Goal: Task Accomplishment & Management: Use online tool/utility

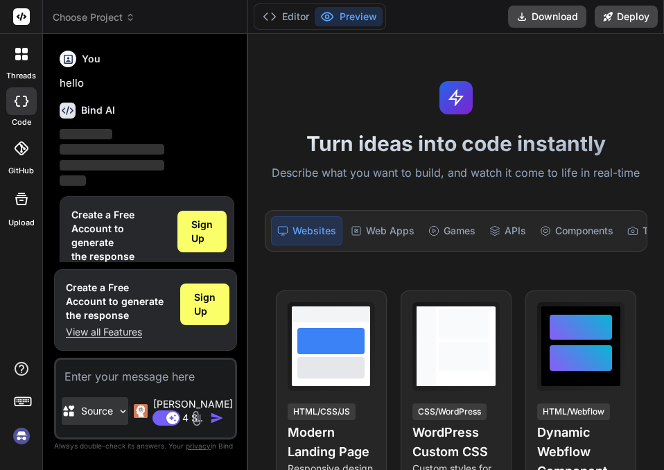
click at [129, 417] on img at bounding box center [123, 411] width 12 height 12
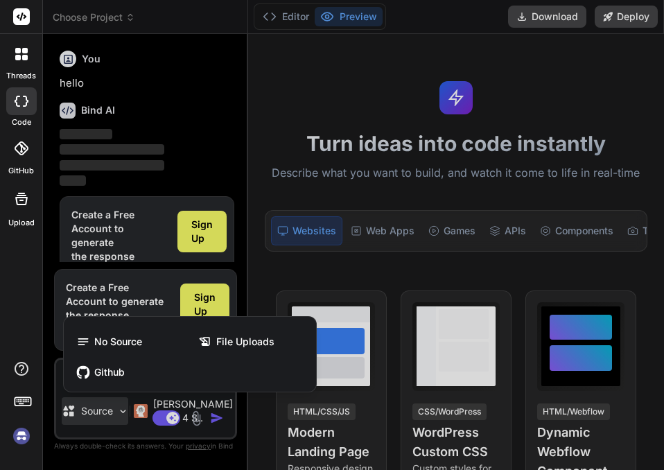
click at [281, 281] on div at bounding box center [332, 235] width 664 height 470
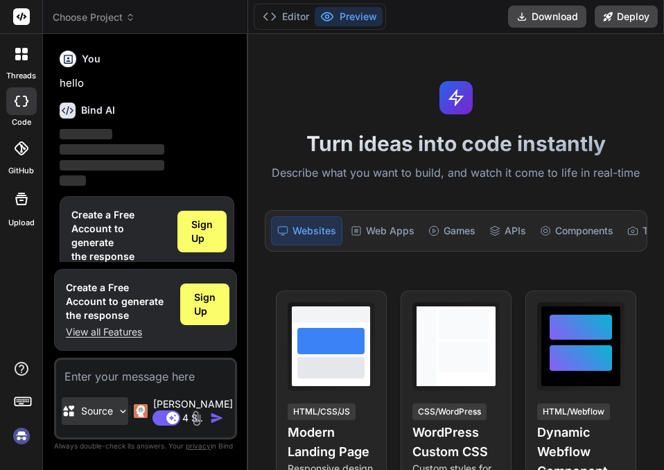
click at [102, 418] on p "Source" at bounding box center [97, 411] width 32 height 14
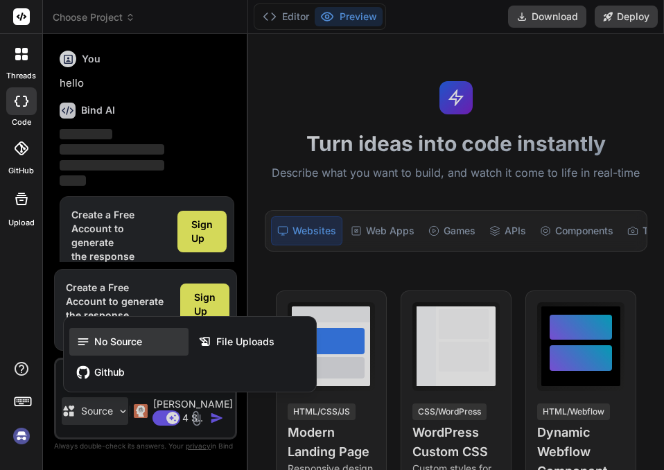
click at [99, 348] on span "No Source" at bounding box center [118, 342] width 48 height 14
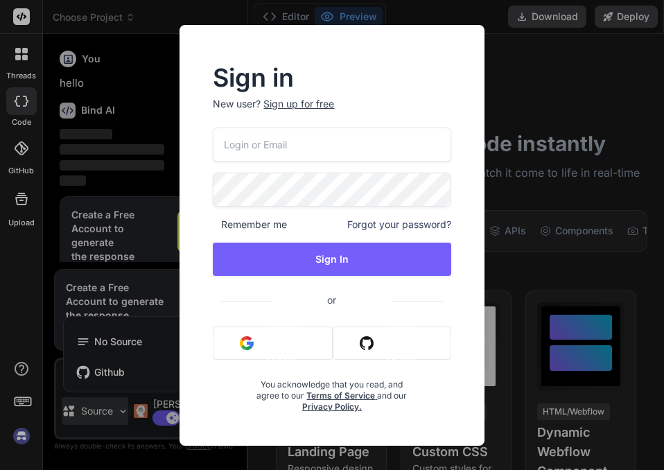
click at [547, 85] on div "Sign in New user? Sign up for free Remember me Forgot your password? Sign In or…" at bounding box center [332, 235] width 664 height 470
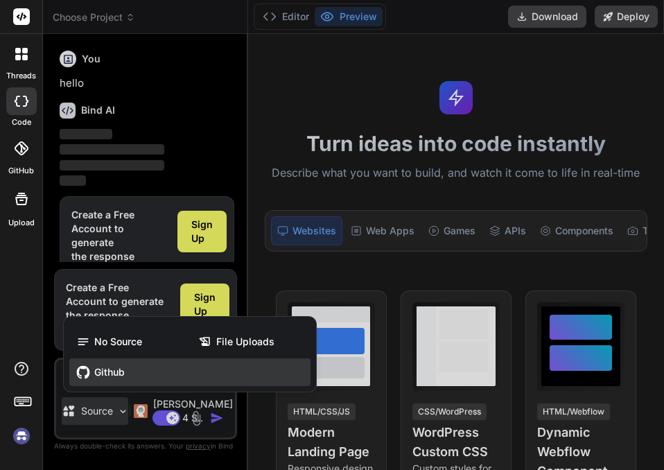
click at [145, 378] on div "Github" at bounding box center [189, 372] width 241 height 28
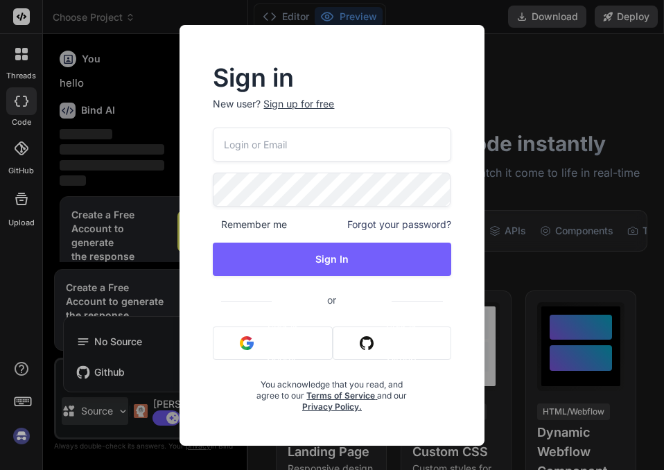
click at [538, 116] on div "Sign in New user? Sign up for free Remember me Forgot your password? Sign In or…" at bounding box center [332, 235] width 664 height 470
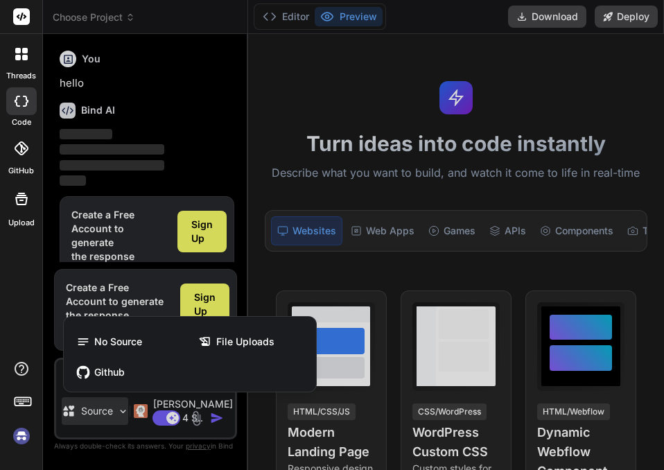
click at [284, 260] on div at bounding box center [332, 235] width 664 height 470
type textarea "x"
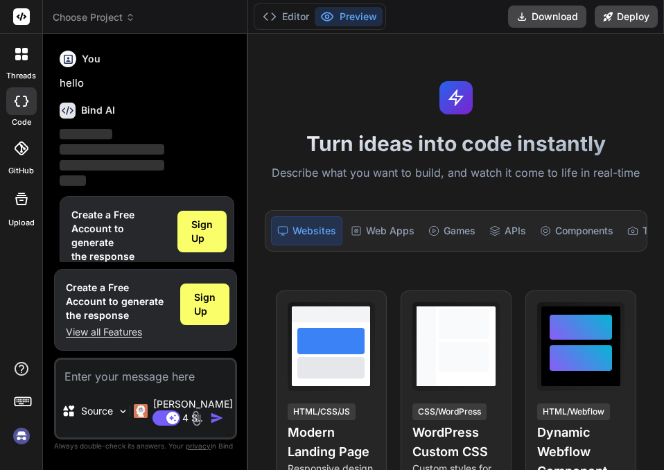
click at [145, 384] on textarea at bounding box center [145, 372] width 179 height 25
type textarea "h"
type textarea "x"
type textarea "he"
type textarea "x"
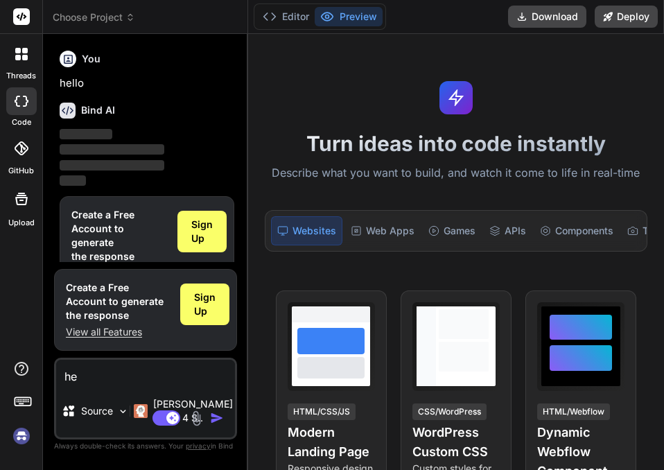
type textarea "hel"
type textarea "x"
type textarea "hell"
type textarea "x"
type textarea "hello"
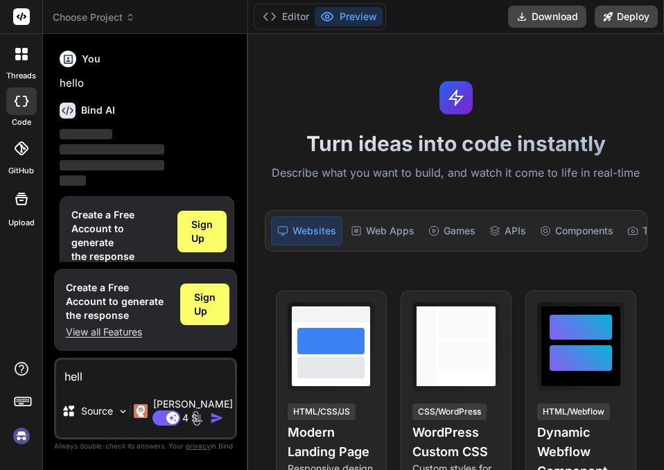
type textarea "x"
type textarea "hello"
drag, startPoint x: 249, startPoint y: 277, endPoint x: 332, endPoint y: 277, distance: 83.1
click at [332, 277] on div "Turn ideas into code instantly Describe what you want to build, and watch it co…" at bounding box center [456, 252] width 416 height 436
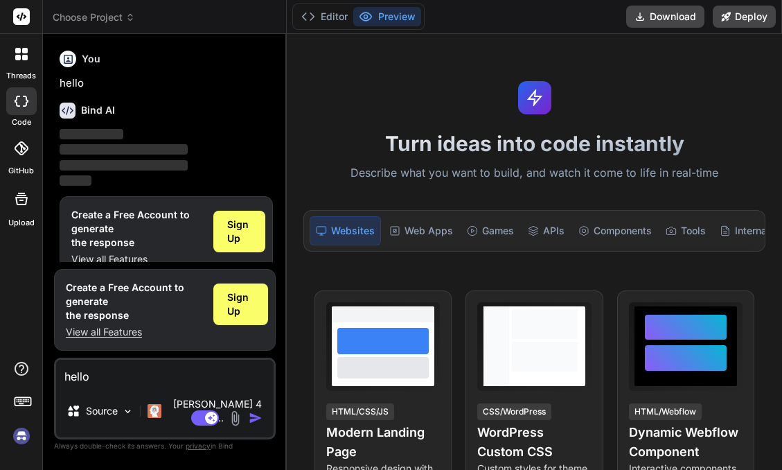
click at [181, 382] on textarea "hello" at bounding box center [165, 372] width 218 height 25
click at [256, 417] on img "button" at bounding box center [256, 418] width 14 height 14
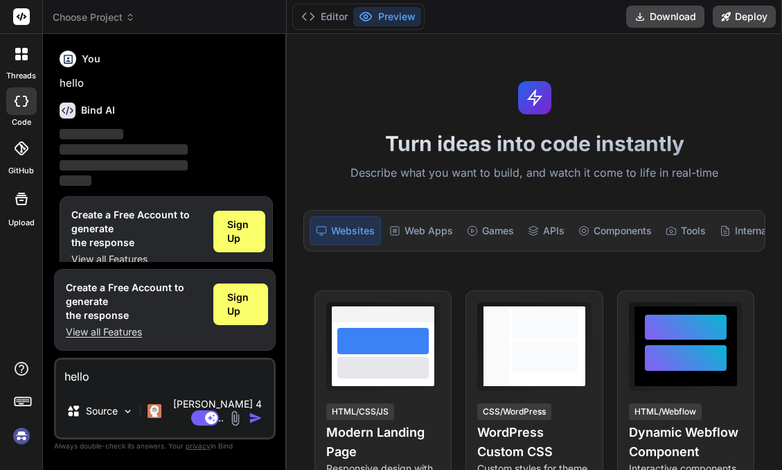
click at [256, 417] on img "button" at bounding box center [256, 418] width 14 height 14
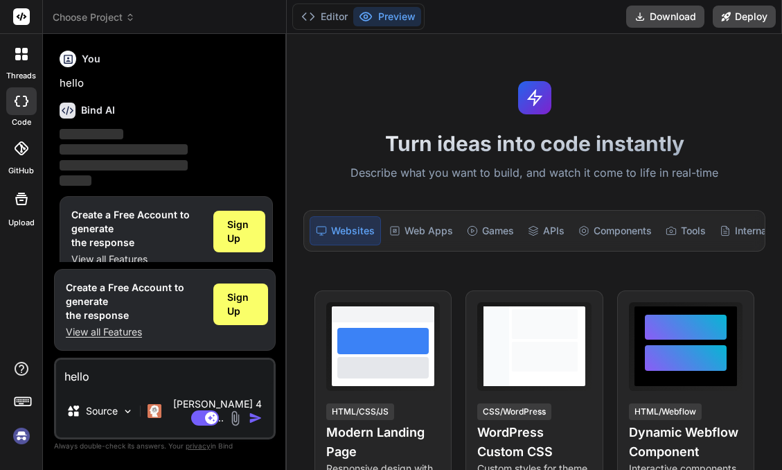
click at [256, 417] on img "button" at bounding box center [256, 418] width 14 height 14
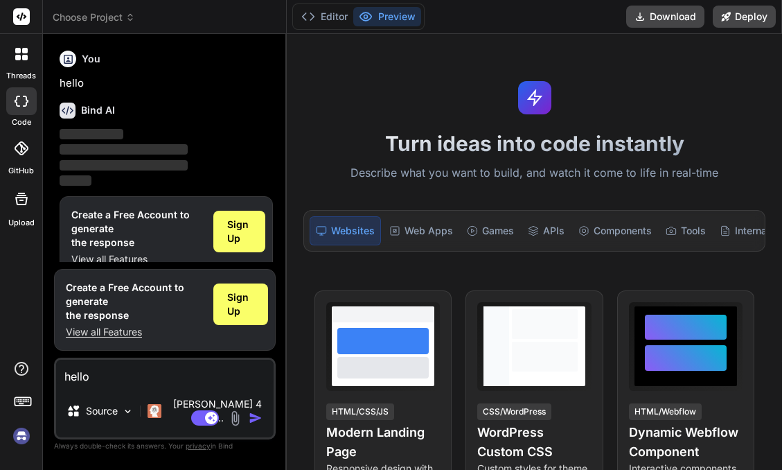
click at [256, 417] on img "button" at bounding box center [256, 418] width 14 height 14
click at [175, 384] on textarea "hello" at bounding box center [165, 372] width 218 height 25
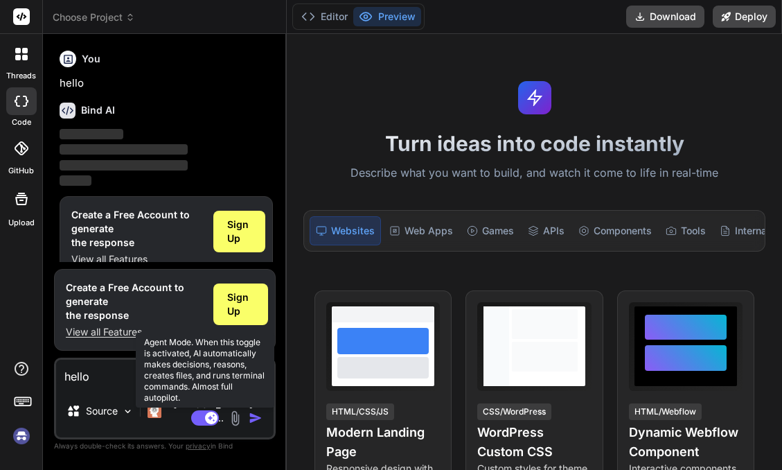
click at [206, 416] on rect at bounding box center [211, 417] width 12 height 12
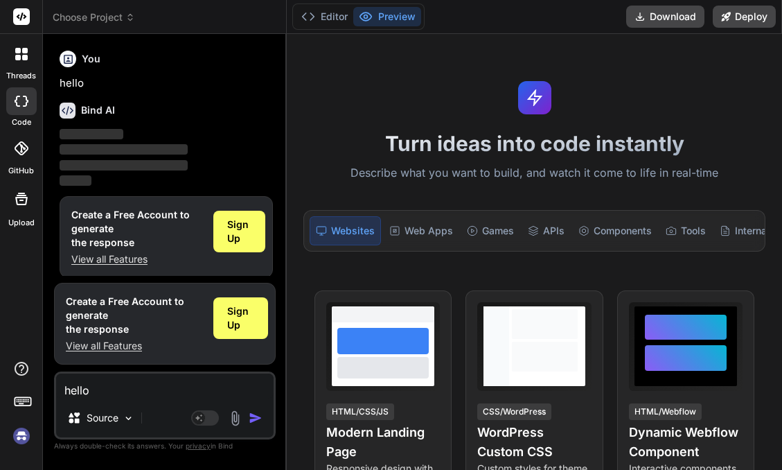
click at [252, 423] on img "button" at bounding box center [256, 418] width 14 height 14
click at [239, 224] on span "Sign Up" at bounding box center [239, 232] width 24 height 28
click at [249, 233] on span "Sign Up" at bounding box center [239, 232] width 24 height 28
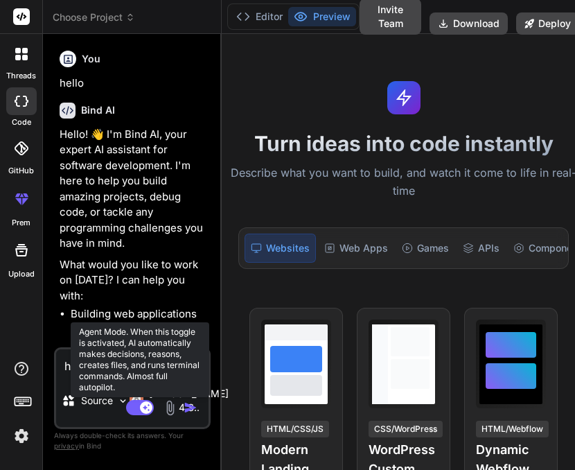
click at [140, 409] on rect at bounding box center [146, 407] width 12 height 12
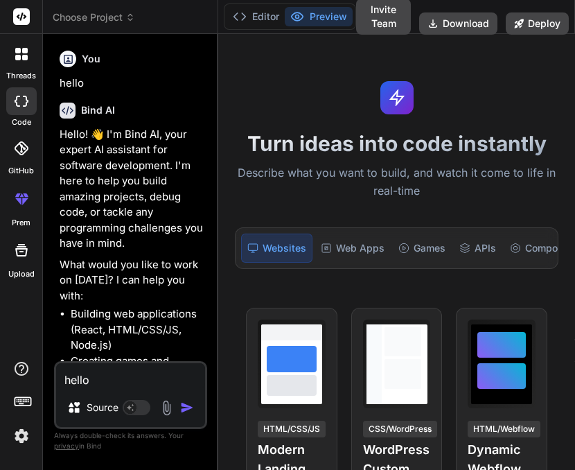
click at [182, 398] on div "Source" at bounding box center [130, 409] width 149 height 33
click at [163, 382] on textarea "hello" at bounding box center [130, 375] width 149 height 25
click at [187, 406] on img "button" at bounding box center [187, 407] width 14 height 14
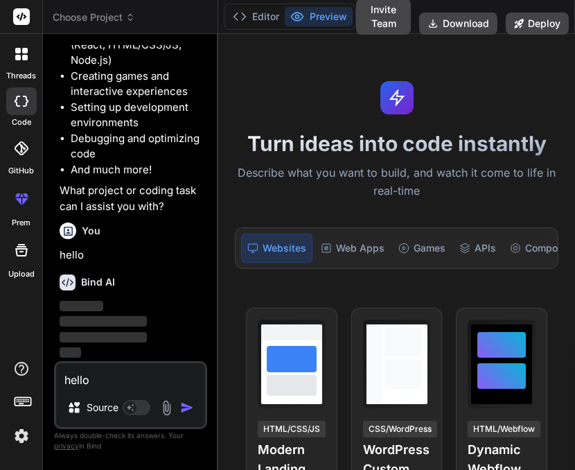
scroll to position [271, 0]
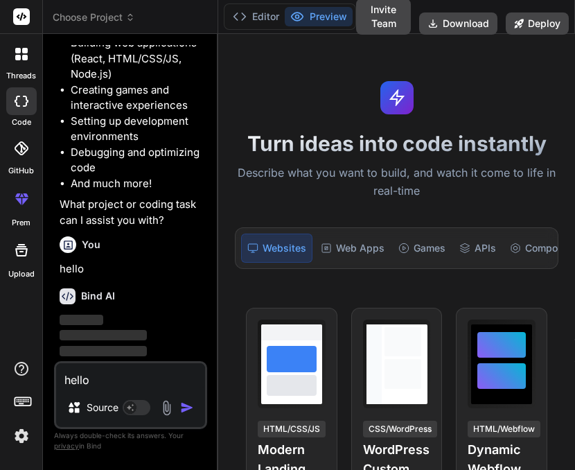
type textarea "x"
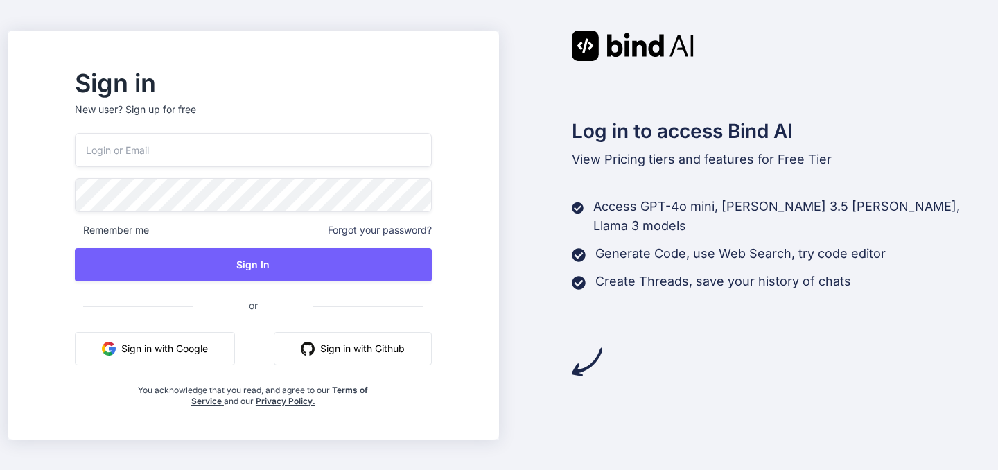
click at [235, 345] on button "Sign in with Google" at bounding box center [155, 348] width 160 height 33
click at [227, 355] on button "Sign in with Google" at bounding box center [155, 348] width 160 height 33
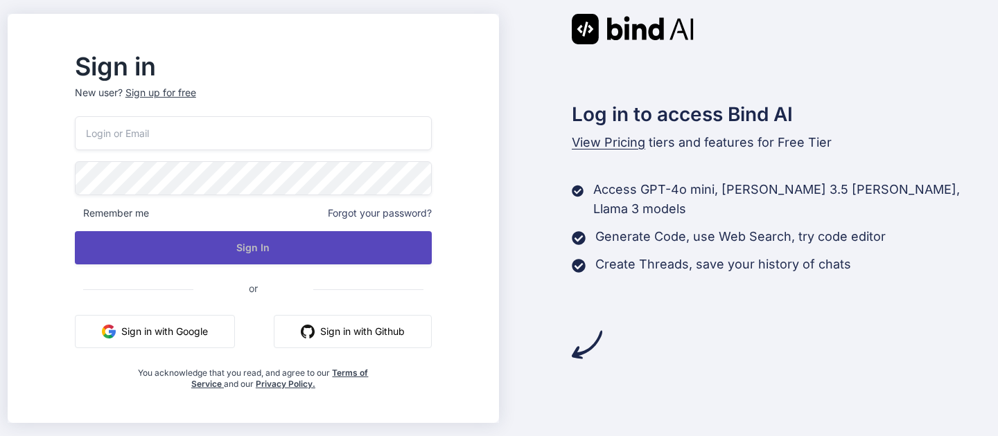
click at [432, 258] on button "Sign In" at bounding box center [253, 247] width 357 height 33
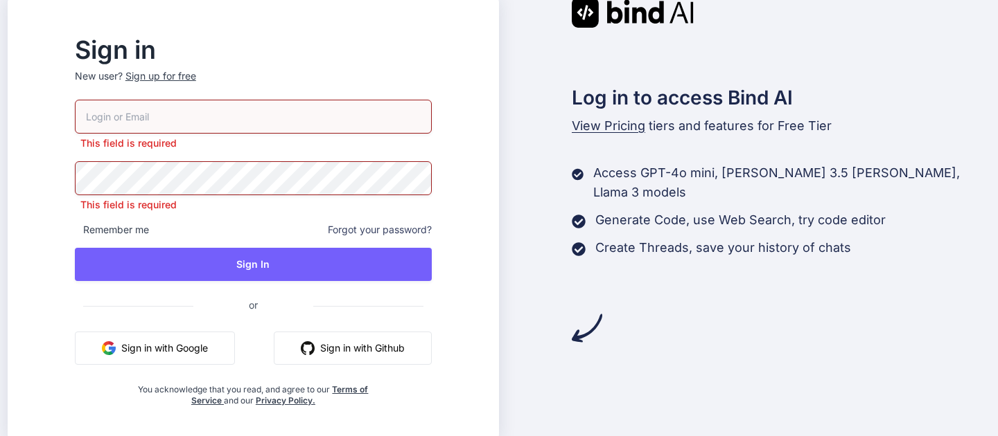
click at [235, 349] on button "Sign in with Google" at bounding box center [155, 348] width 160 height 33
click at [182, 343] on button "Sign in with Google" at bounding box center [155, 348] width 160 height 33
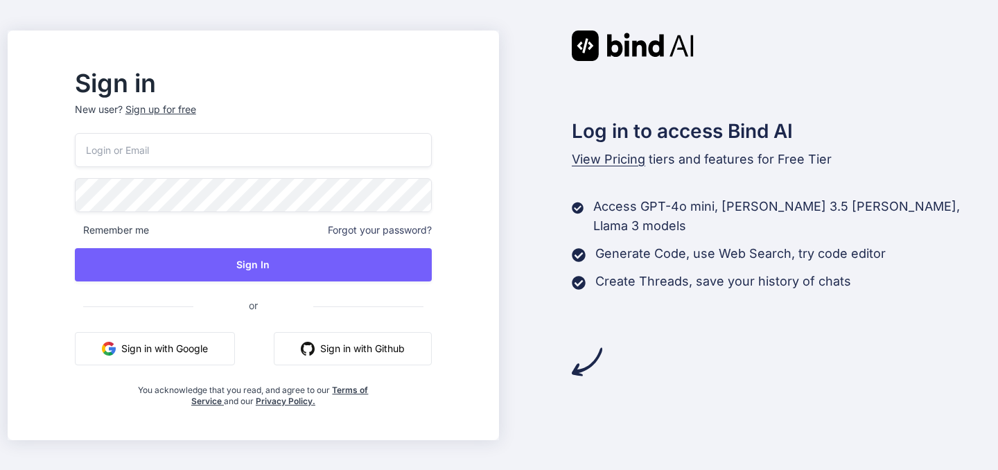
click at [235, 345] on button "Sign in with Google" at bounding box center [155, 348] width 160 height 33
